Goal: Navigation & Orientation: Find specific page/section

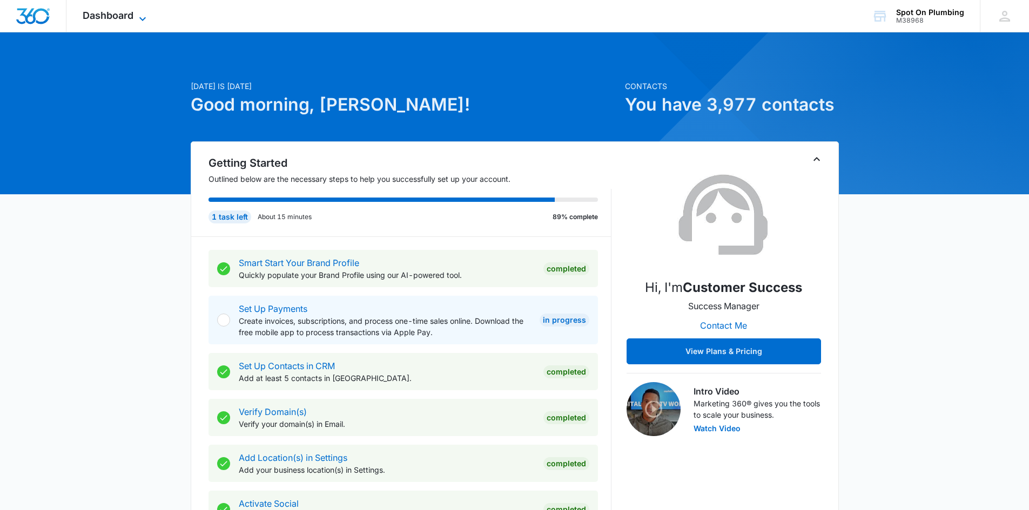
click at [133, 11] on span "Dashboard" at bounding box center [108, 15] width 51 height 11
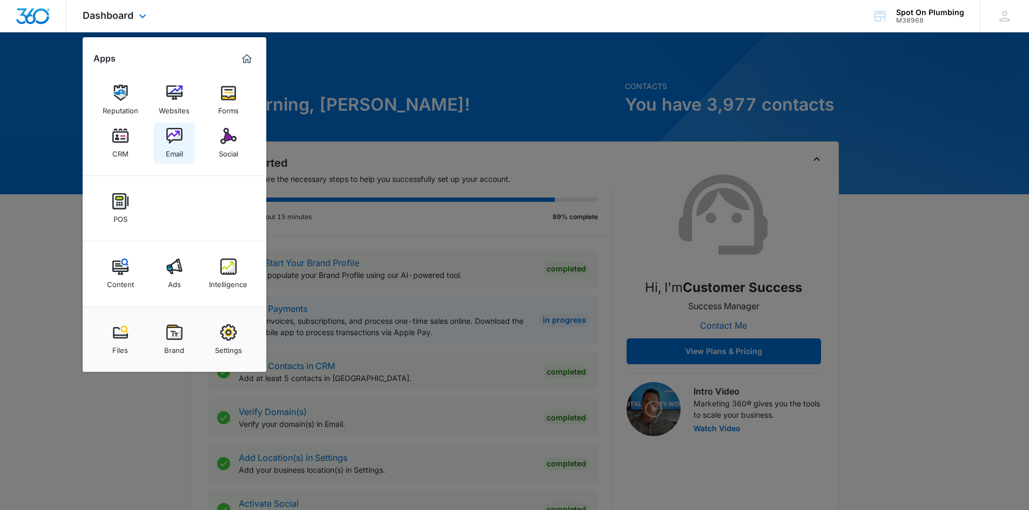
click at [170, 147] on div "Email" at bounding box center [174, 151] width 17 height 14
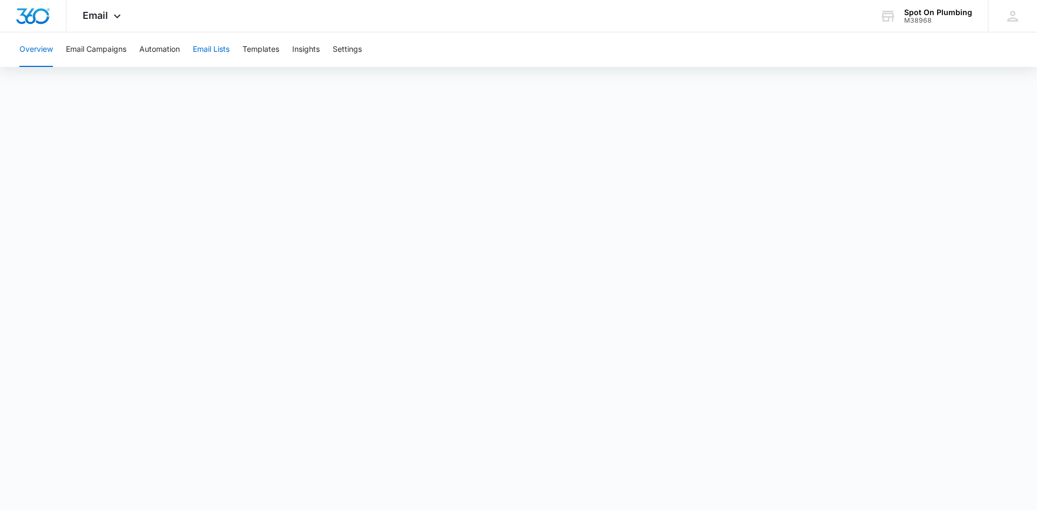
click at [228, 45] on button "Email Lists" at bounding box center [211, 49] width 37 height 35
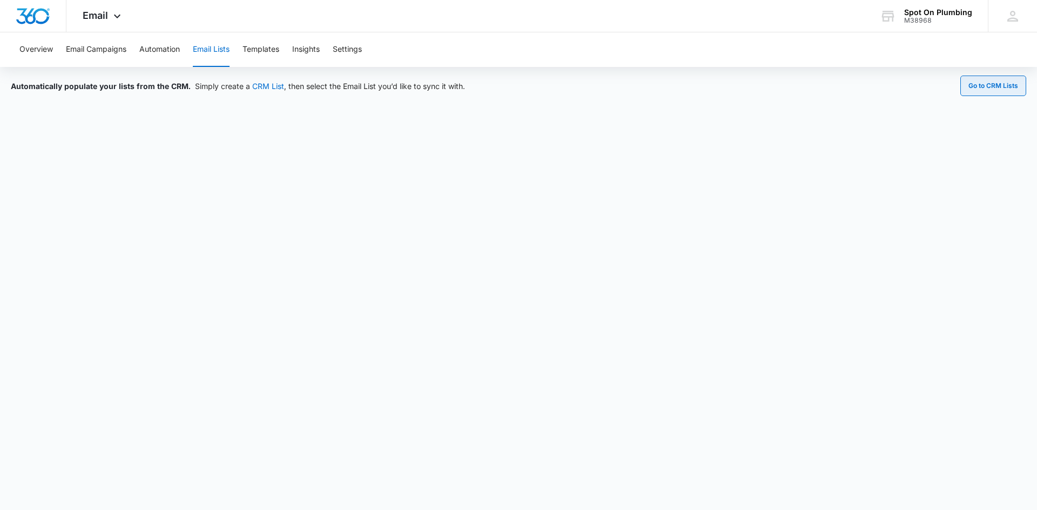
click at [992, 84] on button "Go to CRM Lists" at bounding box center [993, 86] width 66 height 21
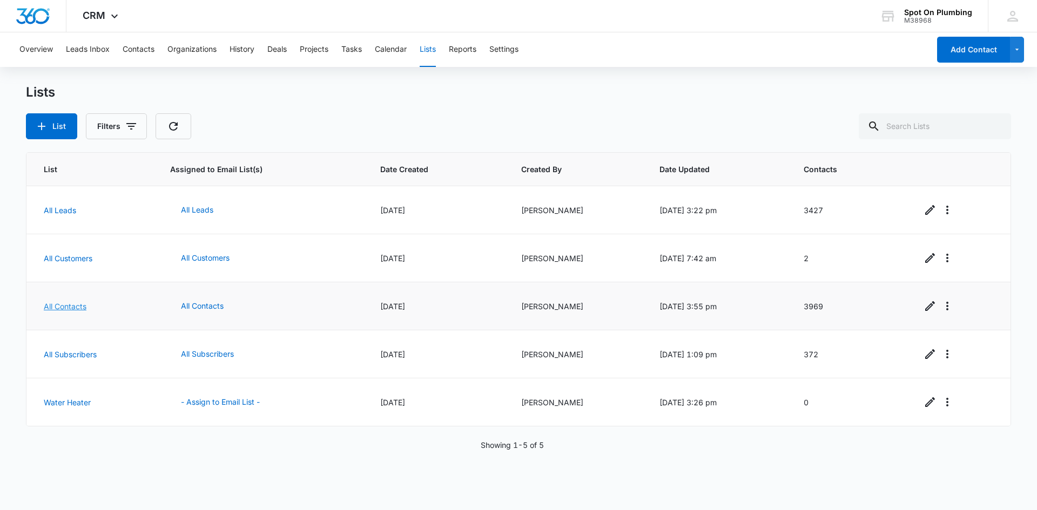
click at [58, 306] on link "All Contacts" at bounding box center [65, 306] width 43 height 9
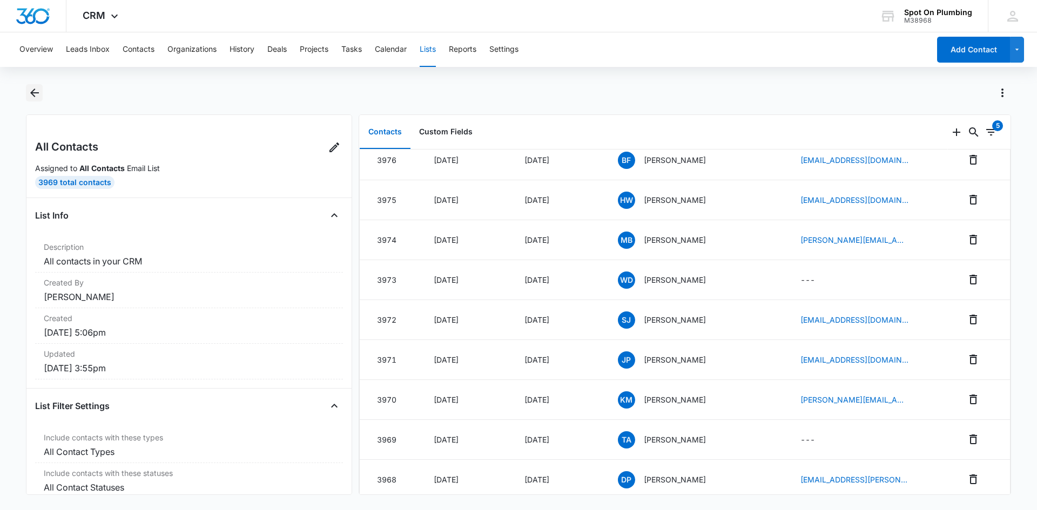
click at [32, 89] on icon "Back" at bounding box center [34, 92] width 13 height 13
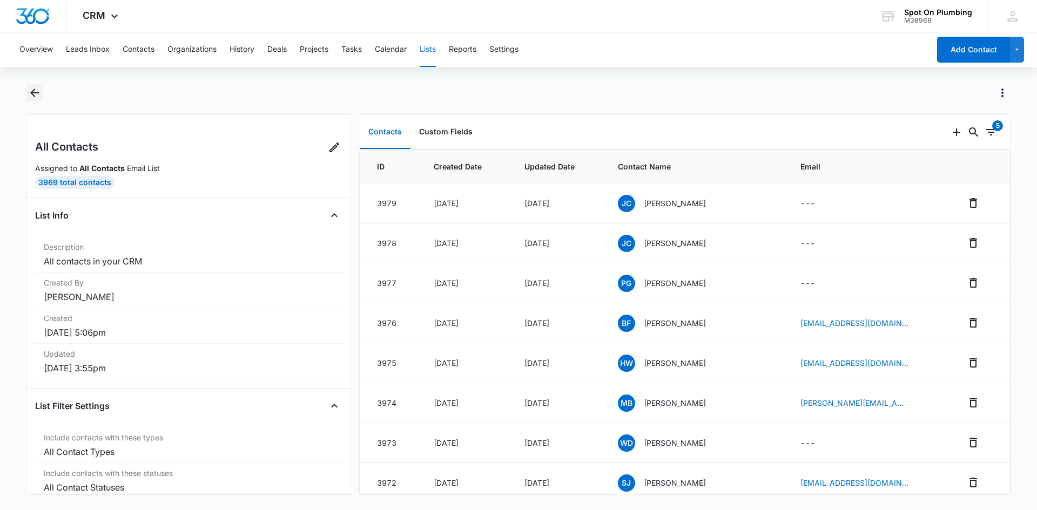
click at [30, 96] on icon "Back" at bounding box center [34, 92] width 13 height 13
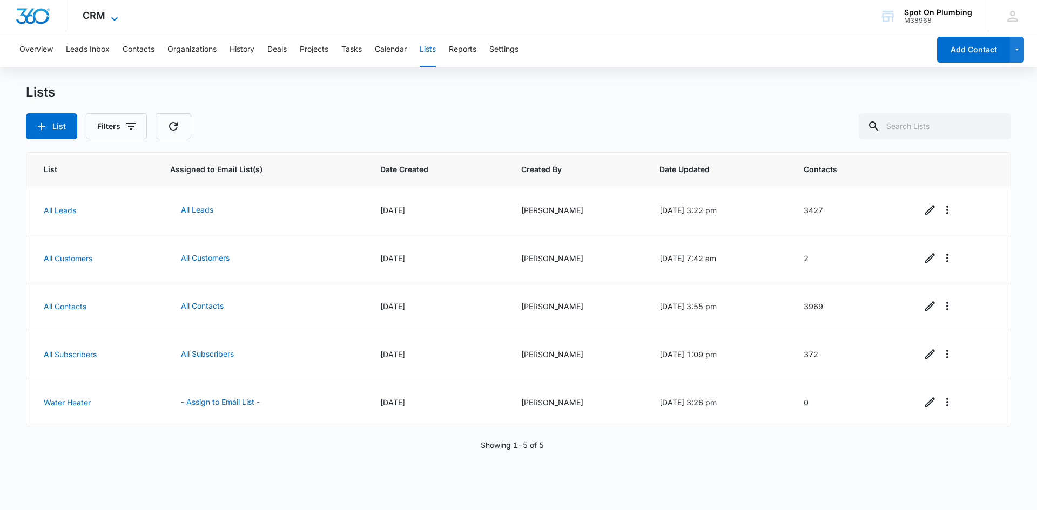
click at [108, 13] on icon at bounding box center [114, 18] width 13 height 13
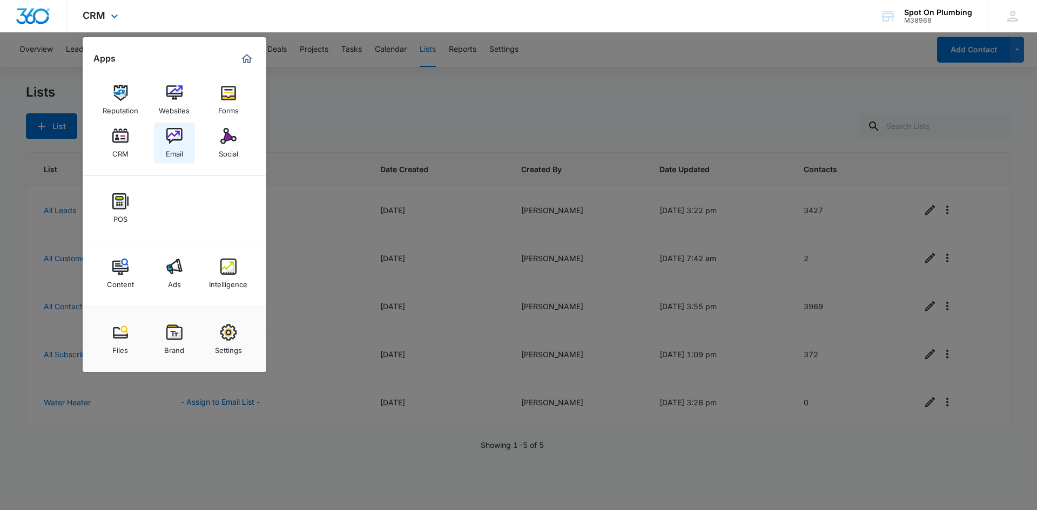
click at [171, 149] on div "Email" at bounding box center [174, 151] width 17 height 14
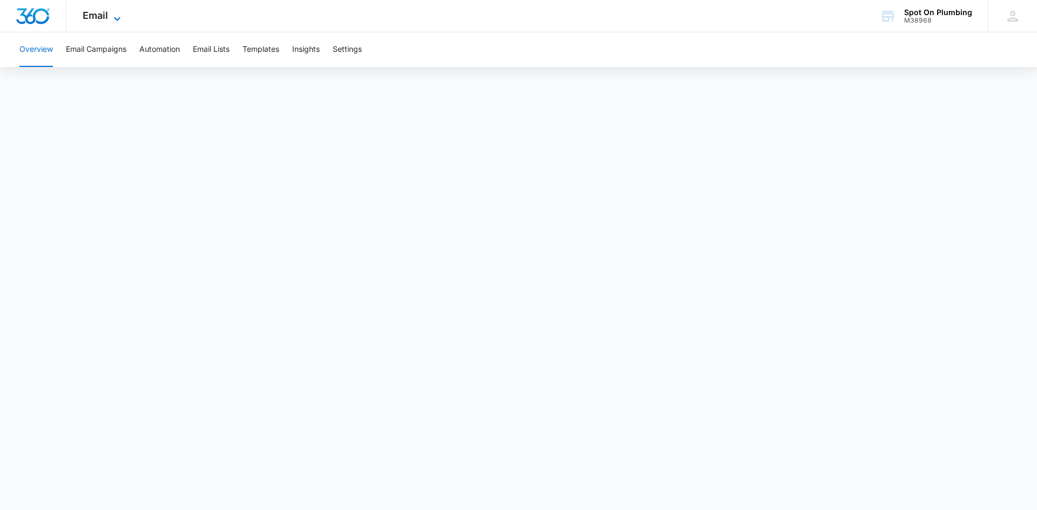
click at [99, 12] on span "Email" at bounding box center [95, 15] width 25 height 11
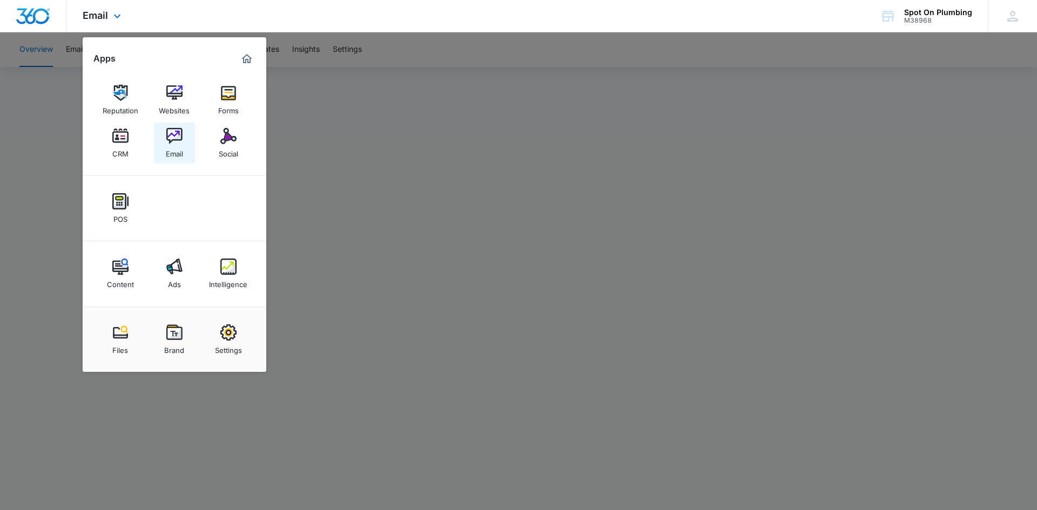
click at [182, 138] on link "Email" at bounding box center [174, 143] width 41 height 41
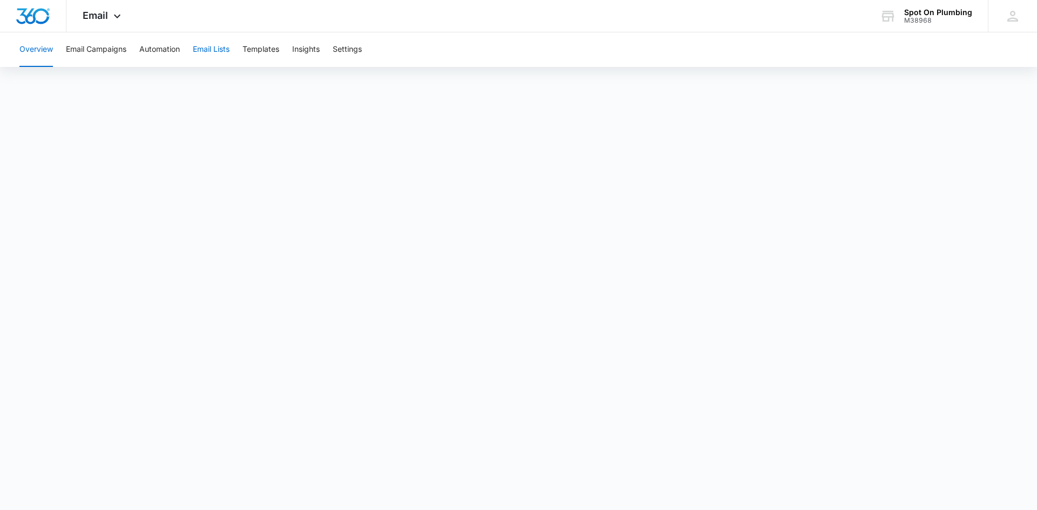
click at [211, 48] on button "Email Lists" at bounding box center [211, 49] width 37 height 35
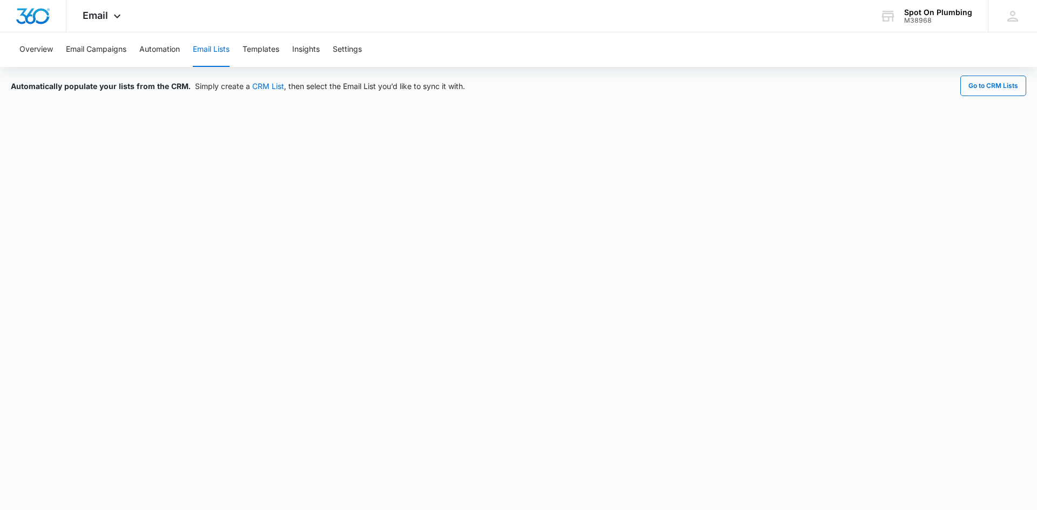
click at [210, 45] on button "Email Lists" at bounding box center [211, 49] width 37 height 35
click at [114, 24] on div "Email Apps Reputation Websites Forms CRM Email Social POS Content Ads Intellige…" at bounding box center [102, 16] width 73 height 32
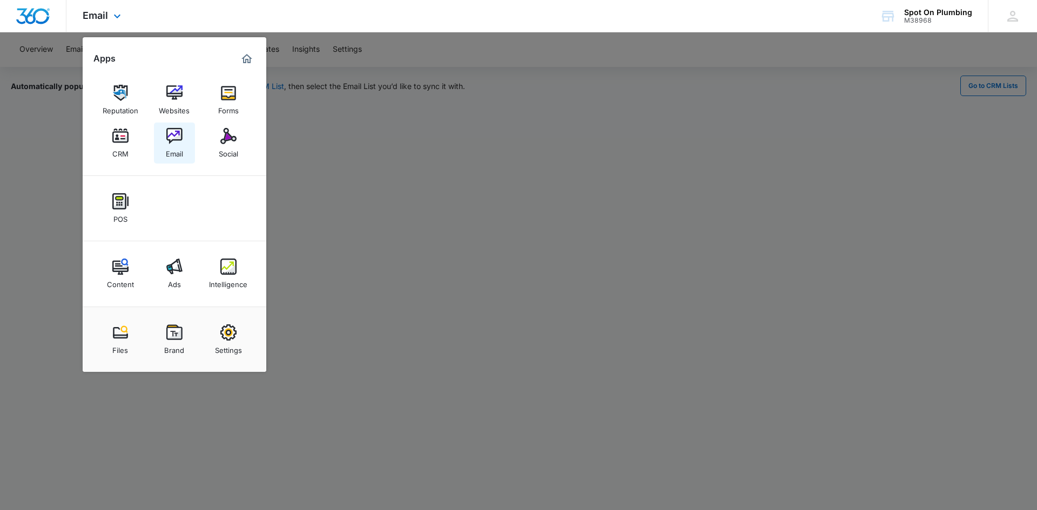
click at [177, 134] on img at bounding box center [174, 136] width 16 height 16
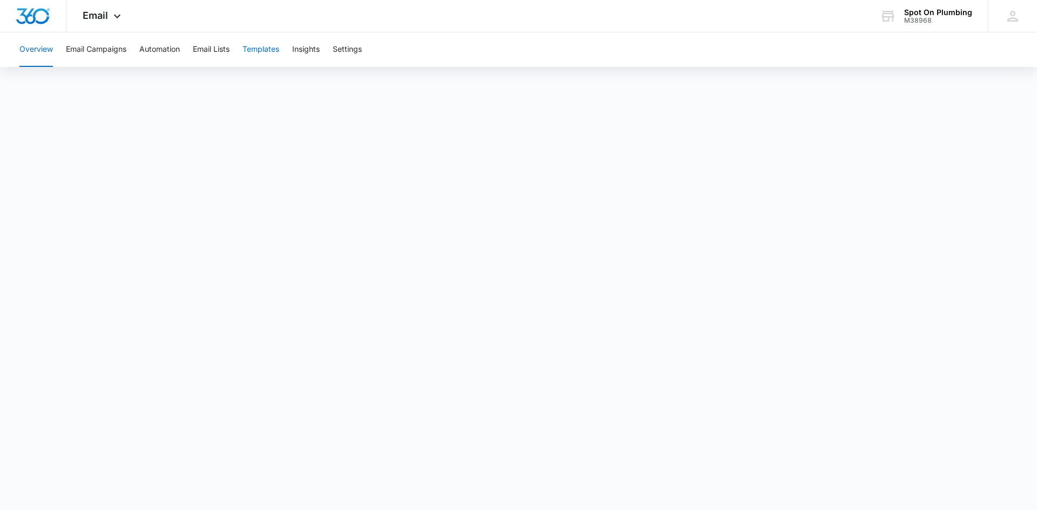
click at [260, 45] on button "Templates" at bounding box center [260, 49] width 37 height 35
click at [109, 21] on div "Email Apps Reputation Websites Forms CRM Email Social POS Content Ads Intellige…" at bounding box center [102, 16] width 73 height 32
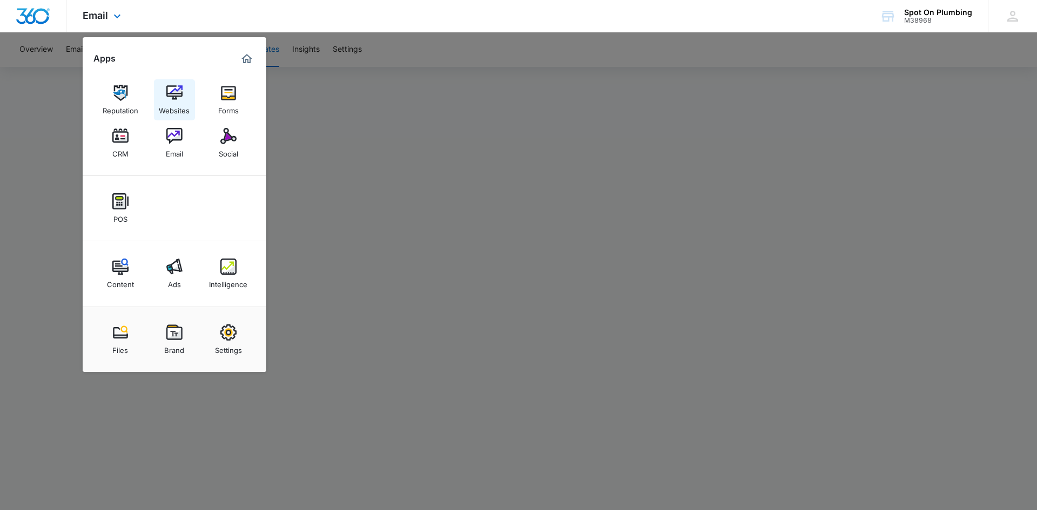
click at [175, 79] on link "Websites" at bounding box center [174, 99] width 41 height 41
